Goal: Information Seeking & Learning: Learn about a topic

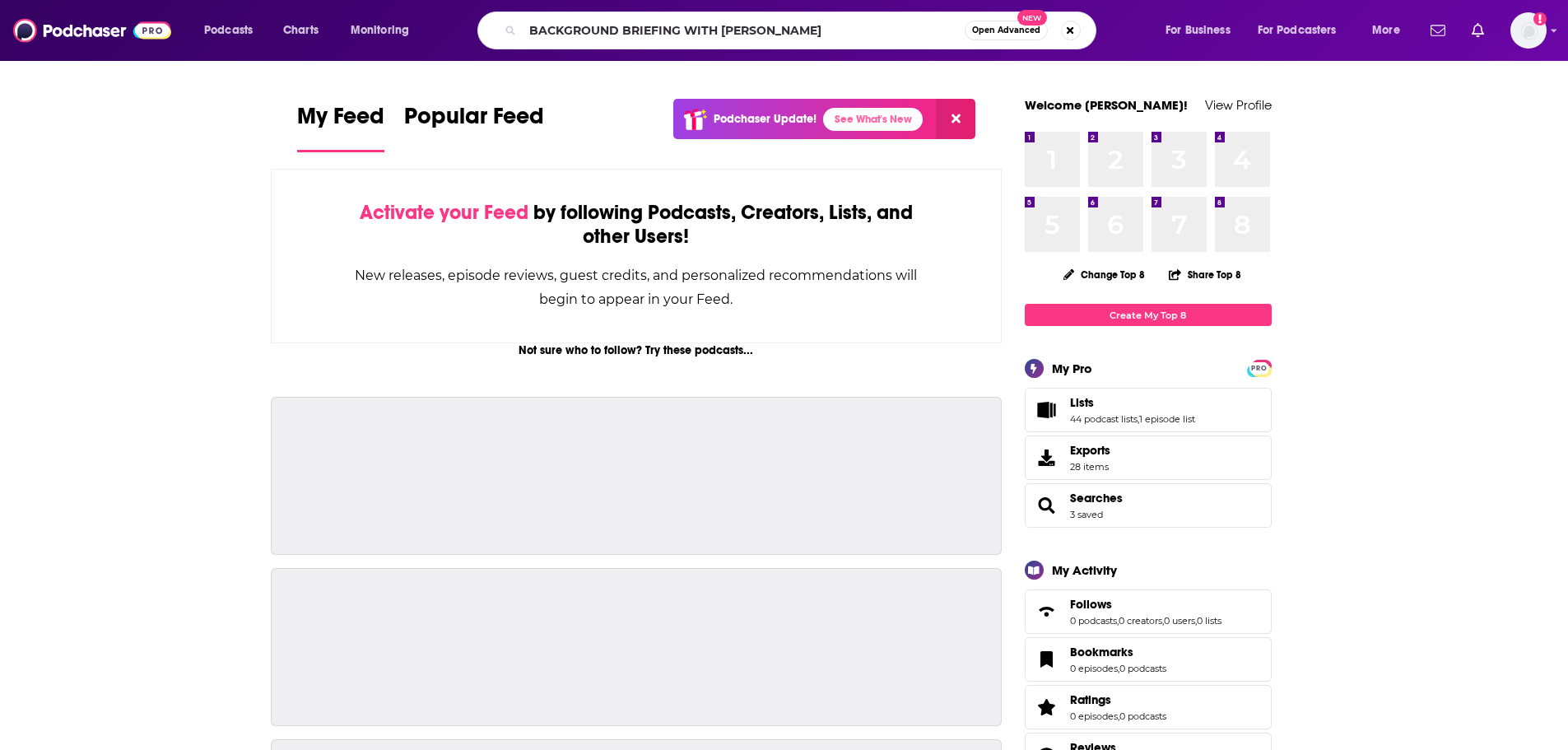
type input "BACKGROUND BRIEFING WITH [PERSON_NAME]"
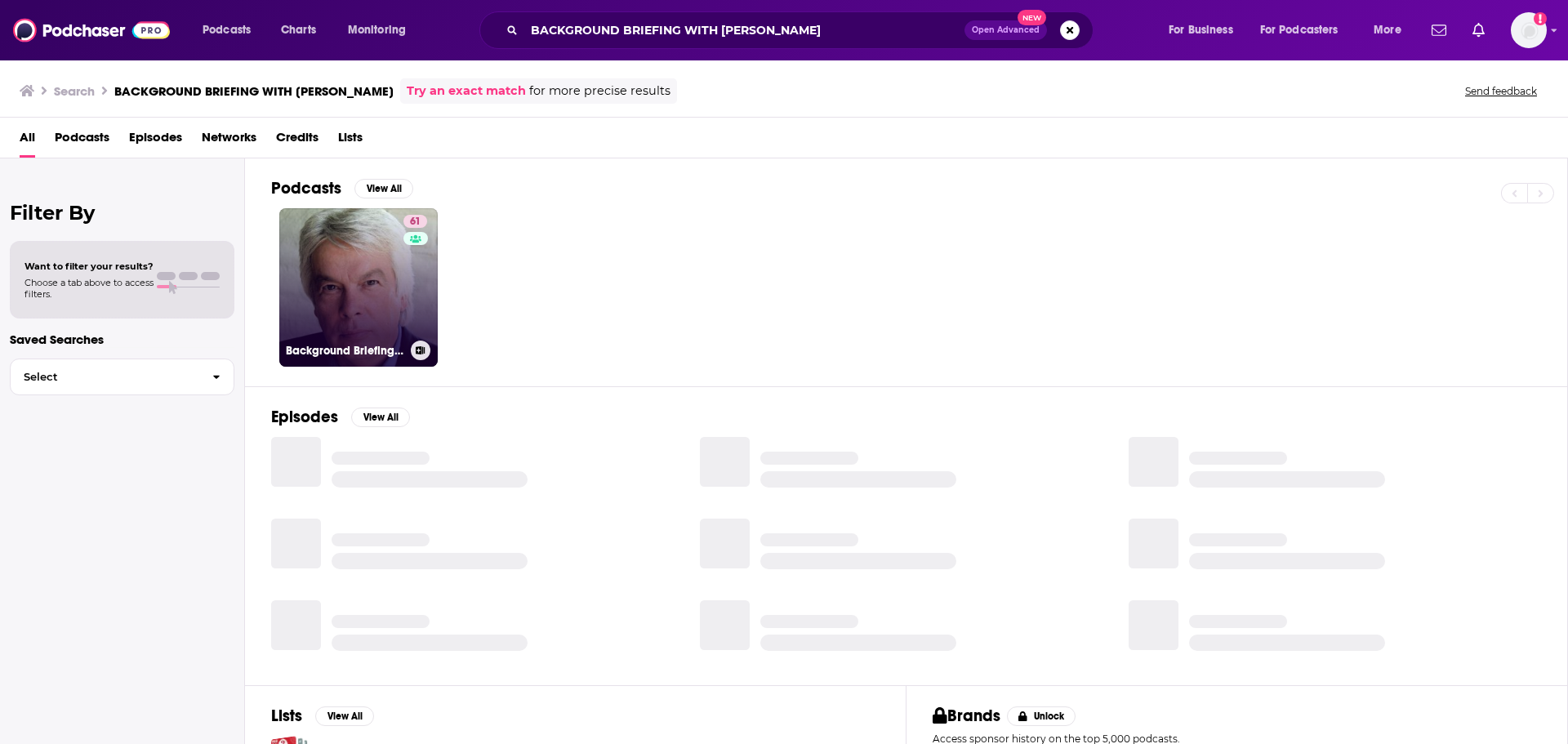
click at [340, 245] on link "61 Background Briefing with [PERSON_NAME]" at bounding box center [358, 287] width 159 height 158
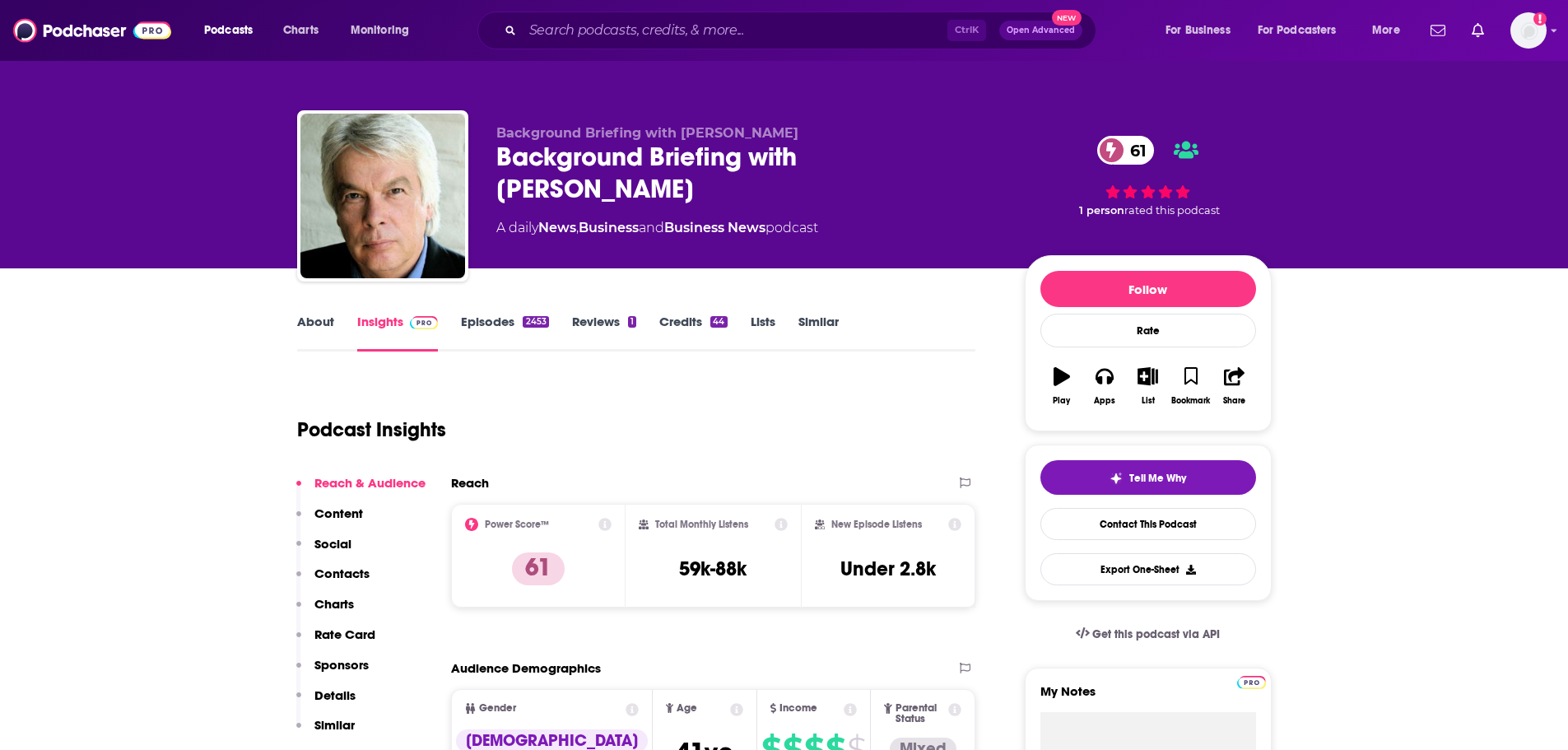
click at [303, 322] on link "About" at bounding box center [316, 333] width 37 height 38
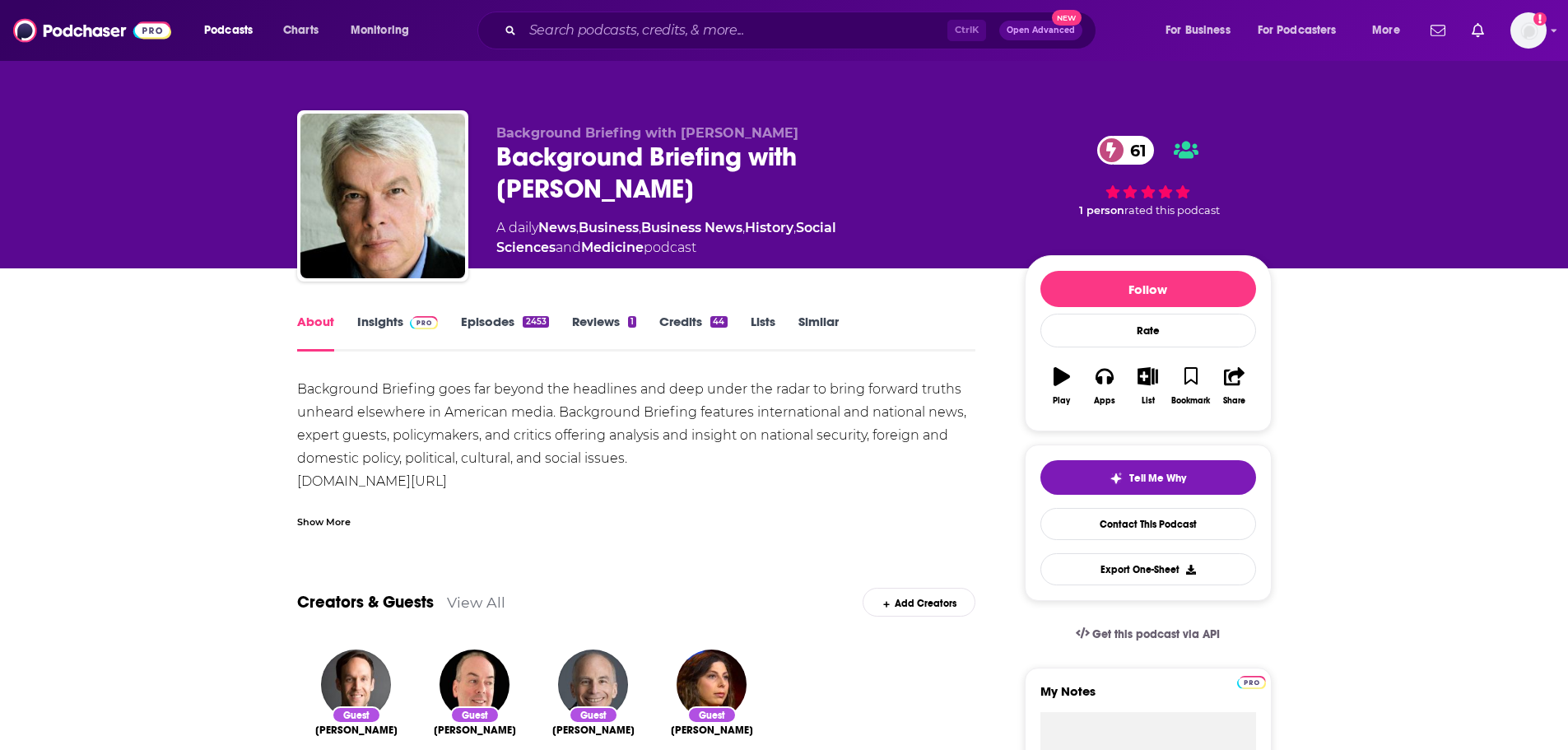
click at [491, 328] on link "Episodes 2453" at bounding box center [504, 333] width 87 height 38
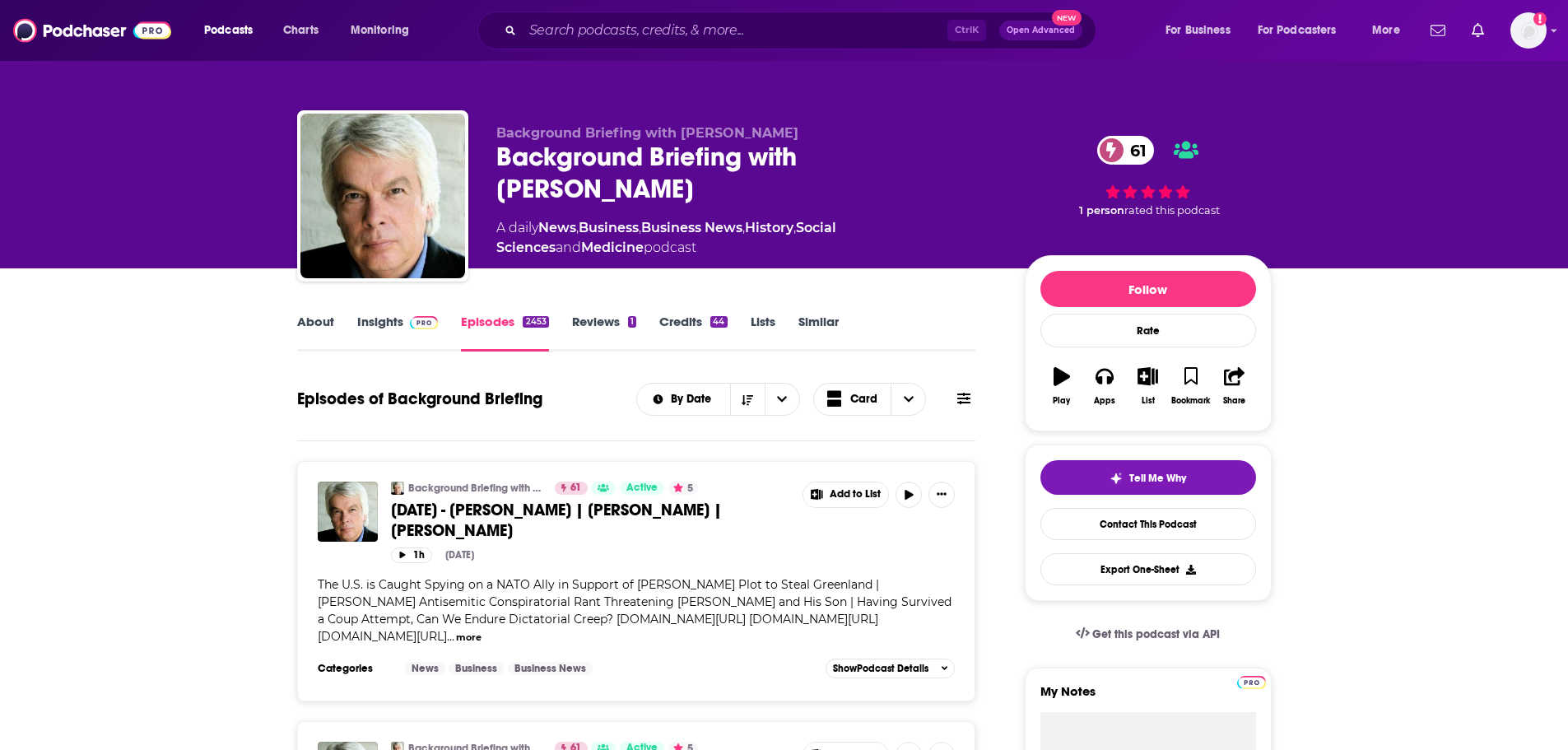
click at [391, 325] on link "Insights" at bounding box center [397, 333] width 81 height 38
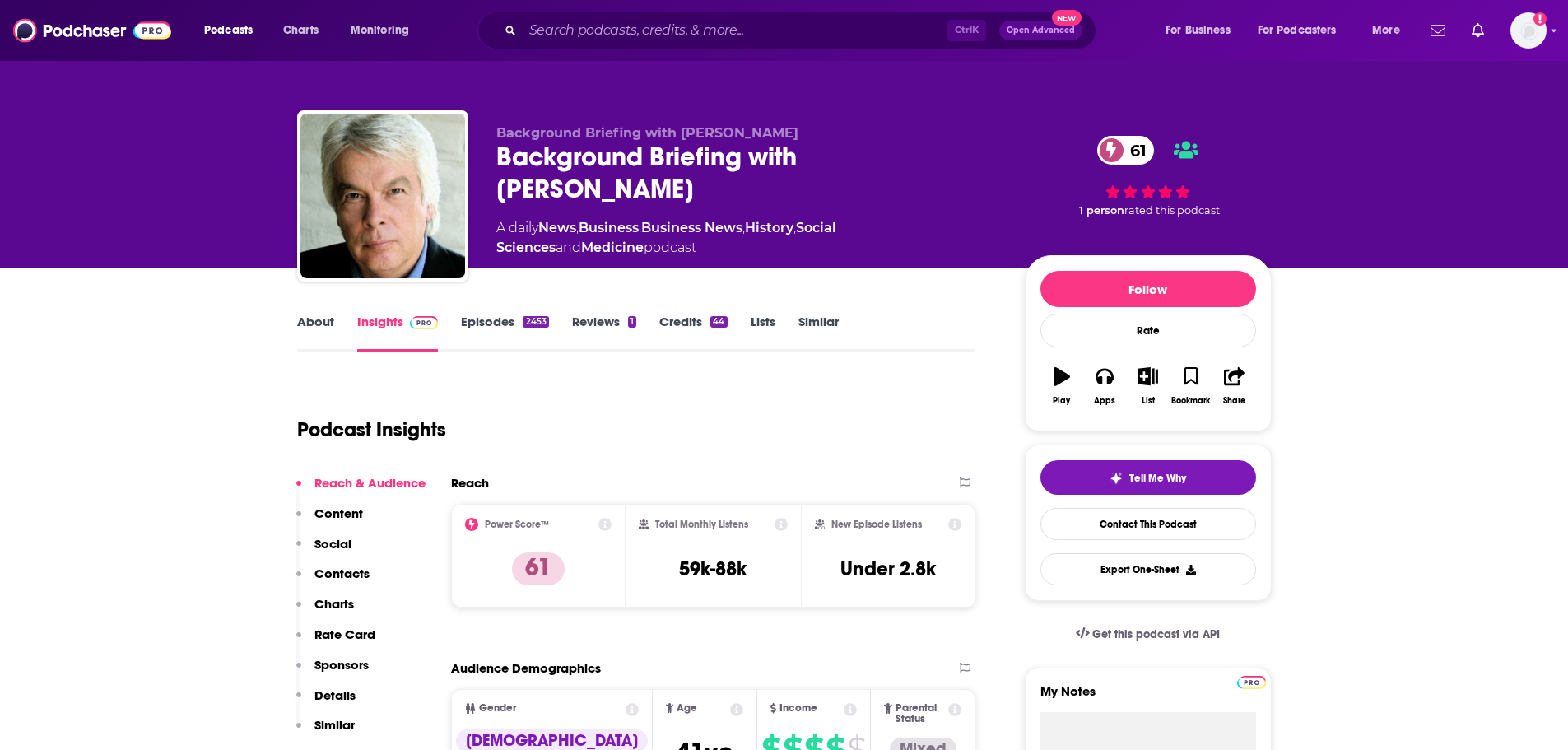
click at [489, 333] on link "Episodes 2453" at bounding box center [504, 333] width 87 height 38
